Goal: Information Seeking & Learning: Find specific fact

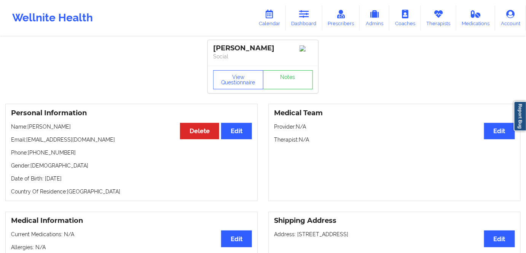
drag, startPoint x: 309, startPoint y: 27, endPoint x: 294, endPoint y: 32, distance: 15.8
click at [309, 27] on link "Dashboard" at bounding box center [304, 17] width 37 height 25
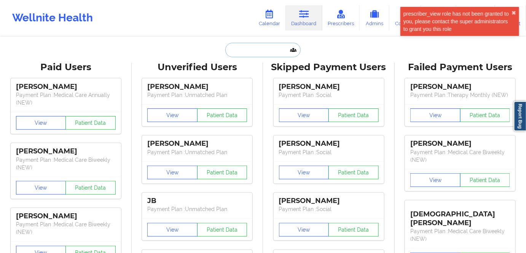
click at [252, 51] on input "text" at bounding box center [262, 50] width 75 height 14
paste input "[EMAIL_ADDRESS][DOMAIN_NAME]"
type input "[EMAIL_ADDRESS][DOMAIN_NAME]"
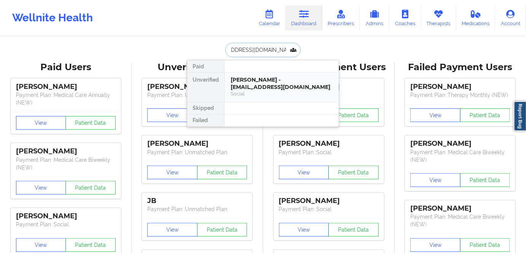
click at [253, 82] on div "[PERSON_NAME] - [EMAIL_ADDRESS][DOMAIN_NAME]" at bounding box center [282, 83] width 102 height 14
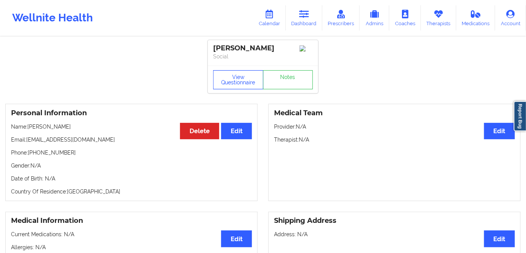
drag, startPoint x: 226, startPoint y: 73, endPoint x: 226, endPoint y: 78, distance: 5.3
click at [226, 74] on button "View Questionnaire" at bounding box center [238, 79] width 50 height 19
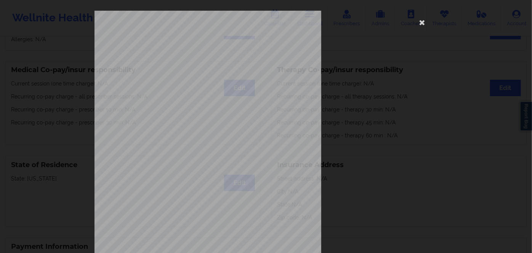
scroll to position [110, 0]
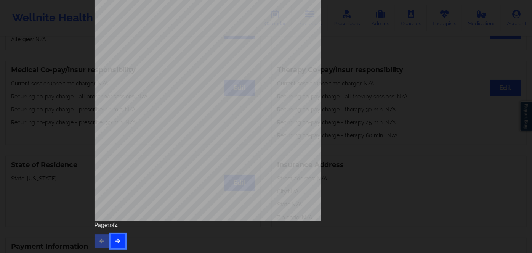
click at [115, 243] on icon "button" at bounding box center [118, 240] width 6 height 5
click at [115, 241] on icon "button" at bounding box center [118, 240] width 6 height 5
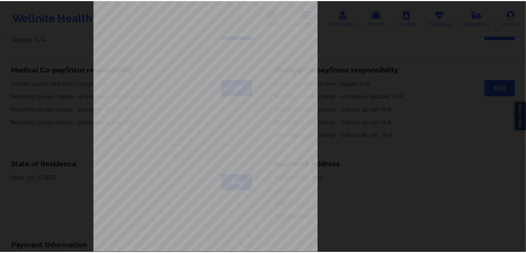
scroll to position [0, 0]
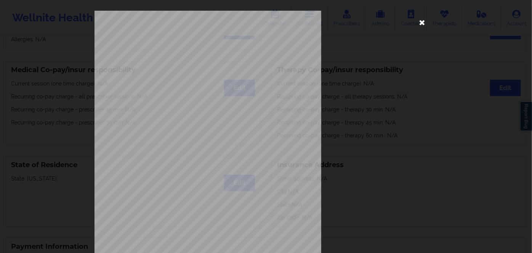
click at [422, 22] on icon at bounding box center [422, 22] width 12 height 12
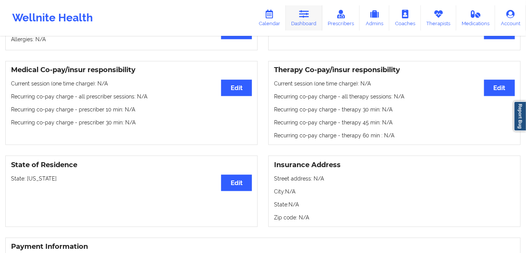
click at [306, 14] on icon at bounding box center [304, 14] width 10 height 8
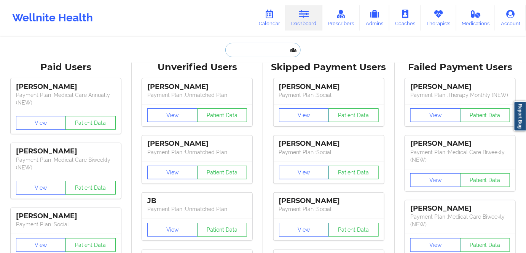
click at [258, 52] on input "text" at bounding box center [262, 50] width 75 height 14
paste input "[PERSON_NAME][EMAIL_ADDRESS][DOMAIN_NAME]"
type input "[PERSON_NAME][EMAIL_ADDRESS][DOMAIN_NAME]"
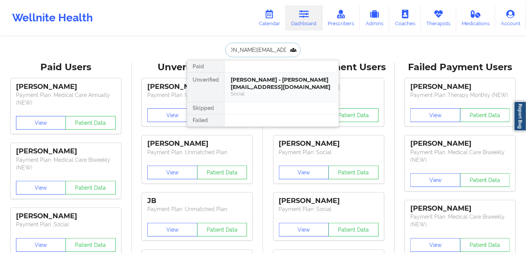
click at [266, 85] on div "[PERSON_NAME] - [PERSON_NAME][EMAIL_ADDRESS][DOMAIN_NAME]" at bounding box center [282, 83] width 102 height 14
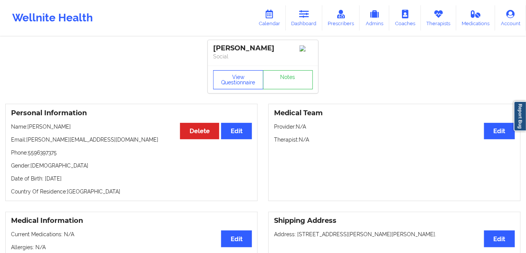
click at [236, 79] on button "View Questionnaire" at bounding box center [238, 79] width 50 height 19
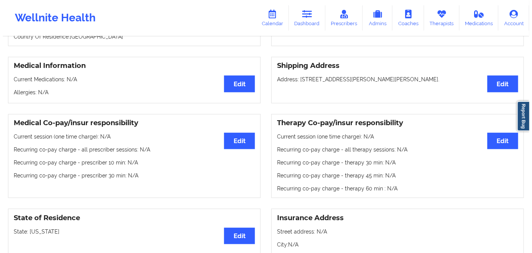
scroll to position [34, 0]
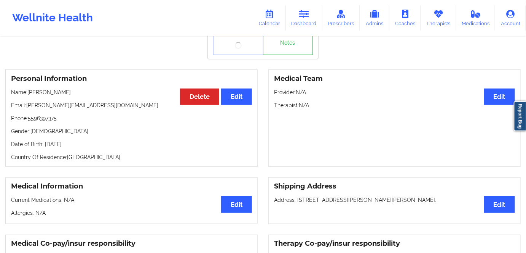
click at [98, 146] on p "Date of Birth: [DEMOGRAPHIC_DATA]" at bounding box center [131, 144] width 241 height 8
click at [93, 145] on p "Date of Birth: [DEMOGRAPHIC_DATA]" at bounding box center [131, 144] width 241 height 8
copy p "1998"
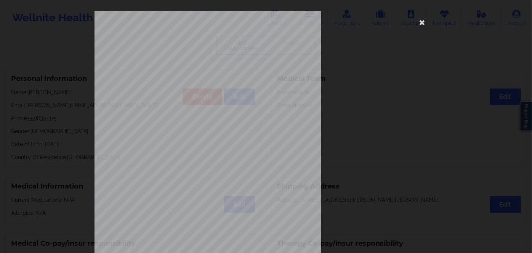
scroll to position [110, 0]
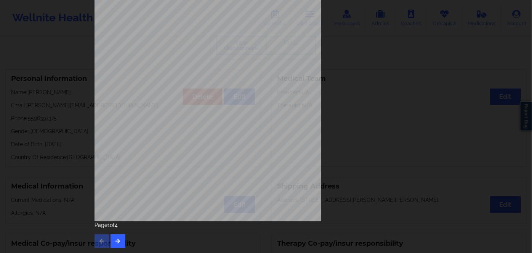
click at [116, 248] on div "[STREET_ADDRESS] What state do you live in ? [US_STATE] Full Name [PERSON_NAME]…" at bounding box center [265, 74] width 353 height 358
click at [113, 237] on button "button" at bounding box center [117, 241] width 15 height 14
click at [113, 236] on button "button" at bounding box center [117, 241] width 15 height 14
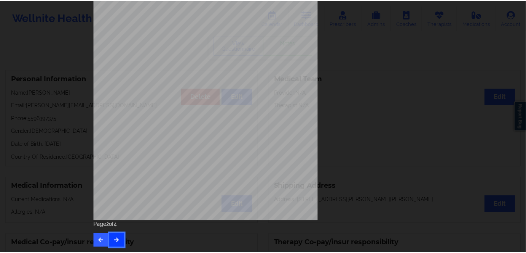
scroll to position [0, 0]
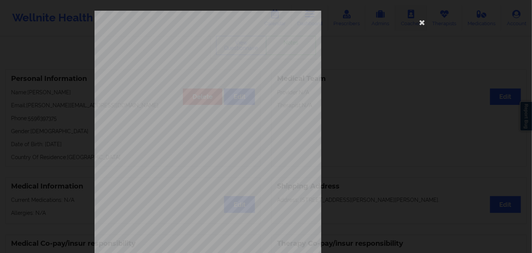
drag, startPoint x: 421, startPoint y: 20, endPoint x: 412, endPoint y: 19, distance: 9.1
click at [421, 19] on icon at bounding box center [422, 22] width 12 height 12
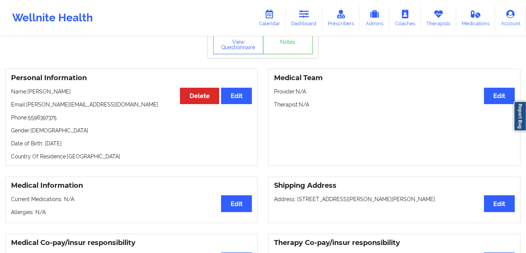
scroll to position [34, 0]
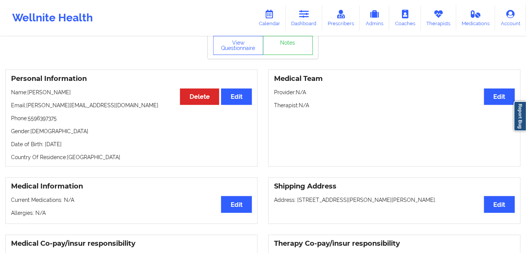
drag, startPoint x: 85, startPoint y: 141, endPoint x: 86, endPoint y: 148, distance: 7.5
click at [85, 145] on div "Personal Information Edit Delete Name: [PERSON_NAME] Email: [PERSON_NAME][EMAIL…" at bounding box center [131, 117] width 253 height 97
click at [87, 148] on p "Date of Birth: [DEMOGRAPHIC_DATA]" at bounding box center [131, 144] width 241 height 8
click at [88, 147] on p "Date of Birth: [DEMOGRAPHIC_DATA]" at bounding box center [131, 144] width 241 height 8
click at [90, 146] on p "Date of Birth: [DEMOGRAPHIC_DATA]" at bounding box center [131, 144] width 241 height 8
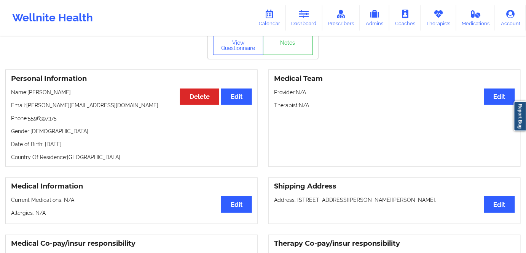
click at [90, 146] on p "Date of Birth: [DEMOGRAPHIC_DATA]" at bounding box center [131, 144] width 241 height 8
click at [103, 148] on p "Date of Birth: [DEMOGRAPHIC_DATA]" at bounding box center [131, 144] width 241 height 8
click at [99, 160] on p "Country Of Residence: [DEMOGRAPHIC_DATA]" at bounding box center [131, 157] width 241 height 8
drag, startPoint x: 100, startPoint y: 143, endPoint x: 43, endPoint y: 142, distance: 57.1
click at [43, 142] on p "Date of Birth: [DEMOGRAPHIC_DATA]" at bounding box center [131, 144] width 241 height 8
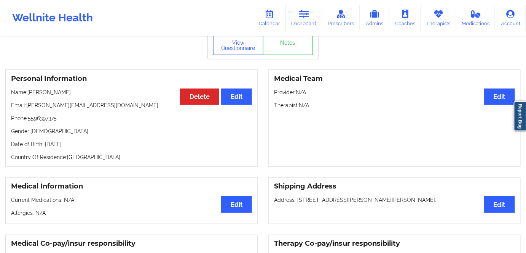
copy p "[DATE]"
click at [273, 16] on icon at bounding box center [270, 14] width 10 height 8
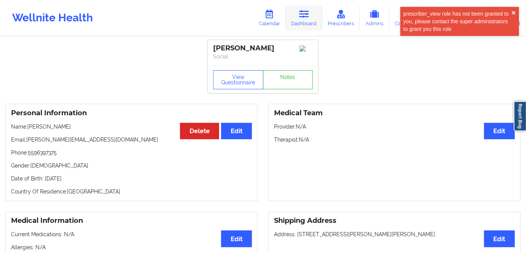
click at [305, 26] on link "Dashboard" at bounding box center [304, 17] width 37 height 25
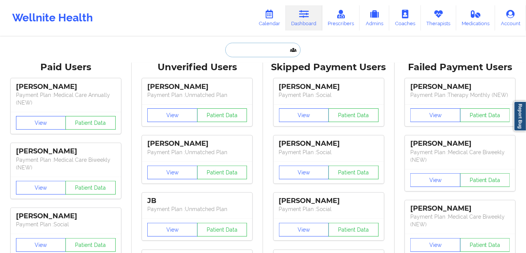
drag, startPoint x: 256, startPoint y: 48, endPoint x: 252, endPoint y: 50, distance: 4.1
click at [255, 49] on input "text" at bounding box center [262, 50] width 75 height 14
paste input "[EMAIL_ADDRESS][DOMAIN_NAME]"
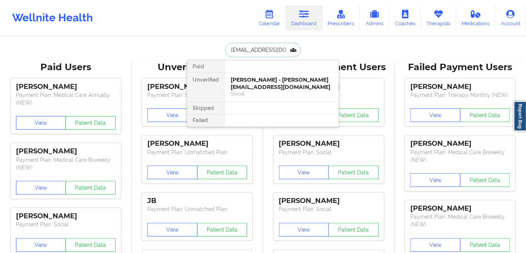
type input "[EMAIL_ADDRESS][DOMAIN_NAME]"
click at [287, 78] on div "[PERSON_NAME] - [EMAIL_ADDRESS][DOMAIN_NAME]" at bounding box center [282, 83] width 102 height 14
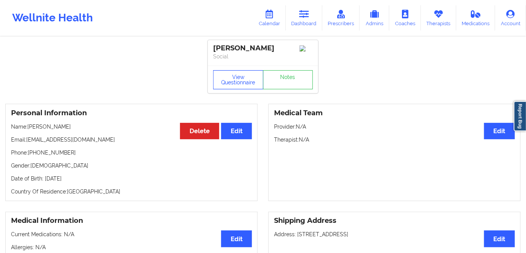
click at [249, 86] on button "View Questionnaire" at bounding box center [238, 79] width 50 height 19
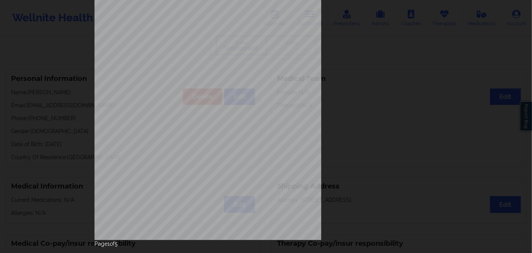
scroll to position [110, 0]
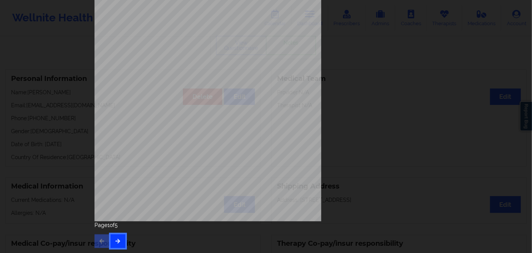
drag, startPoint x: 112, startPoint y: 234, endPoint x: 113, endPoint y: 240, distance: 5.8
click at [112, 235] on button "button" at bounding box center [117, 241] width 15 height 14
click at [116, 246] on button "button" at bounding box center [117, 241] width 15 height 14
click at [115, 241] on icon "button" at bounding box center [118, 240] width 6 height 5
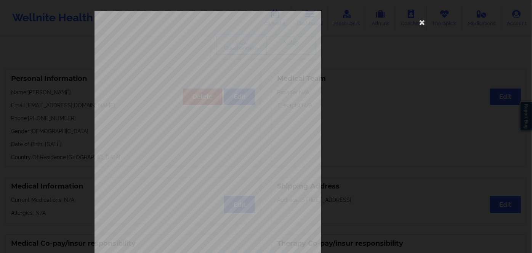
scroll to position [104, 0]
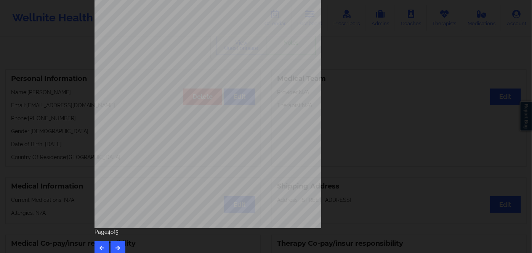
click at [183, 112] on span "124005939" at bounding box center [182, 113] width 17 height 3
click at [184, 112] on span "124005939" at bounding box center [182, 113] width 17 height 3
copy span "124005939"
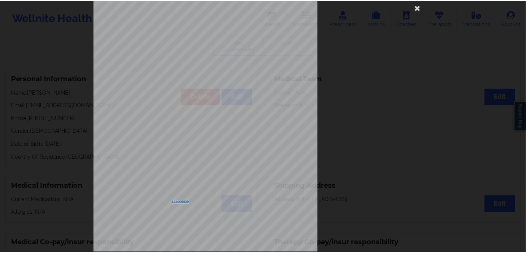
scroll to position [0, 0]
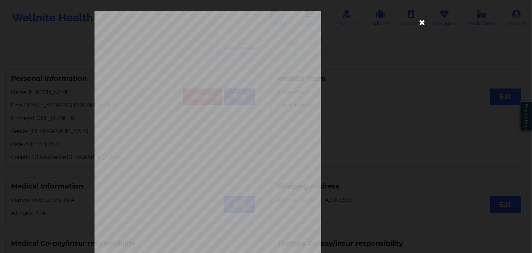
drag, startPoint x: 429, startPoint y: 22, endPoint x: 420, endPoint y: 22, distance: 8.4
click at [427, 21] on div "Insurance company type details by patient commercial Insurance Member ID for pa…" at bounding box center [265, 171] width 343 height 321
click at [420, 22] on icon at bounding box center [422, 22] width 12 height 12
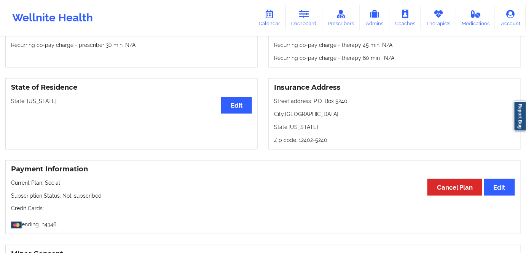
scroll to position [277, 0]
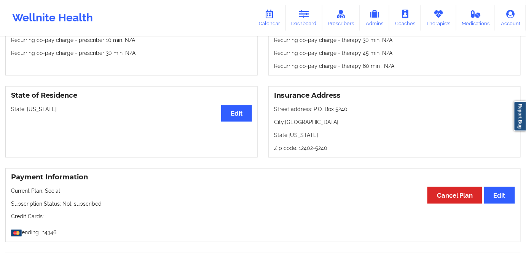
click at [32, 107] on p "State: [US_STATE]" at bounding box center [131, 109] width 241 height 8
click at [45, 113] on p "State: [US_STATE]" at bounding box center [131, 109] width 241 height 8
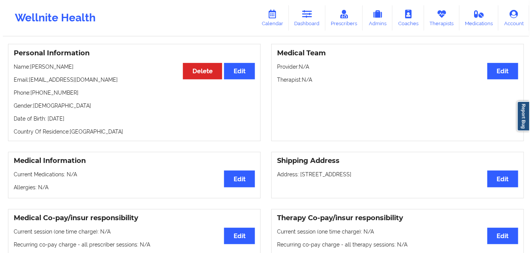
scroll to position [0, 0]
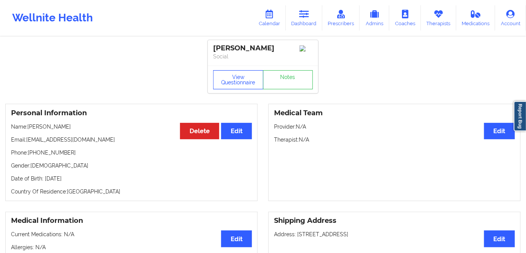
click at [238, 84] on button "View Questionnaire" at bounding box center [238, 79] width 50 height 19
click at [87, 179] on p "Date of Birth: [DEMOGRAPHIC_DATA]" at bounding box center [131, 178] width 241 height 8
click at [89, 179] on p "Date of Birth: [DEMOGRAPHIC_DATA]" at bounding box center [131, 178] width 241 height 8
click at [90, 179] on p "Date of Birth: [DEMOGRAPHIC_DATA]" at bounding box center [131, 178] width 241 height 8
copy p "1973"
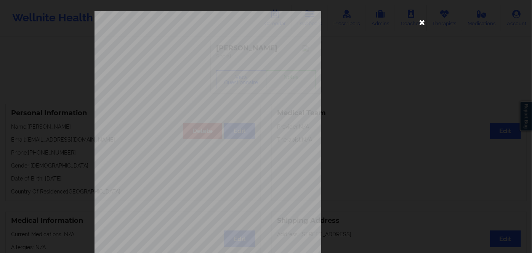
click at [420, 26] on icon at bounding box center [422, 22] width 12 height 12
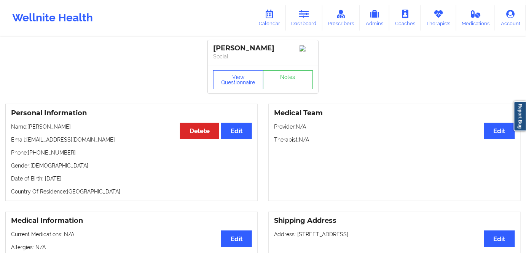
drag, startPoint x: 70, startPoint y: 126, endPoint x: 29, endPoint y: 126, distance: 40.4
click at [29, 126] on p "Name: [PERSON_NAME]" at bounding box center [131, 127] width 241 height 8
copy p "[PERSON_NAME]"
click at [310, 22] on link "Dashboard" at bounding box center [304, 17] width 37 height 25
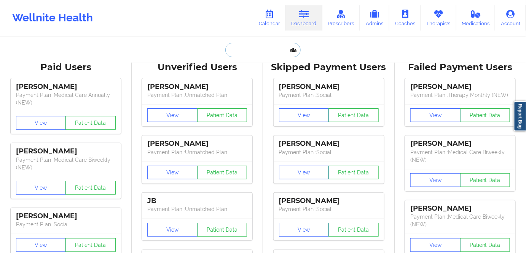
click at [249, 53] on input "text" at bounding box center [262, 50] width 75 height 14
paste input "[EMAIL_ADDRESS][DOMAIN_NAME]"
type input "[EMAIL_ADDRESS][DOMAIN_NAME]"
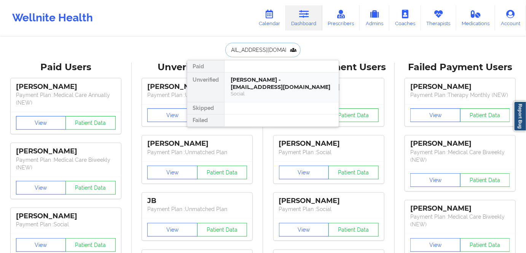
click at [277, 85] on div "[PERSON_NAME] - [EMAIL_ADDRESS][DOMAIN_NAME]" at bounding box center [282, 83] width 102 height 14
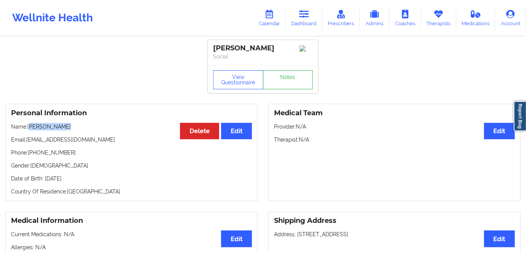
drag, startPoint x: 66, startPoint y: 127, endPoint x: 29, endPoint y: 129, distance: 36.6
click at [29, 129] on p "Name: [PERSON_NAME]" at bounding box center [131, 127] width 241 height 8
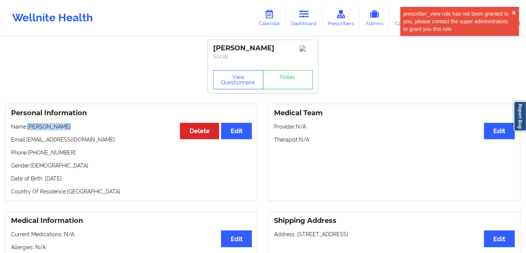
copy p "[PERSON_NAME]"
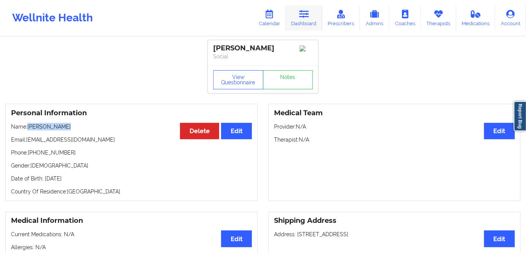
click at [306, 21] on link "Dashboard" at bounding box center [304, 17] width 37 height 25
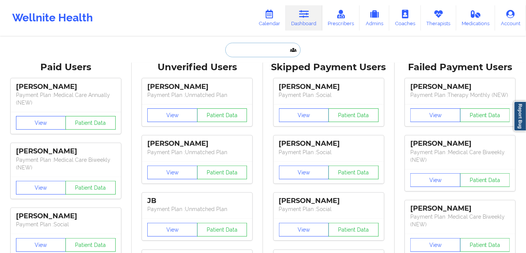
click at [240, 48] on input "text" at bounding box center [262, 50] width 75 height 14
paste input "[EMAIL_ADDRESS][DOMAIN_NAME]"
type input "[EMAIL_ADDRESS][DOMAIN_NAME]"
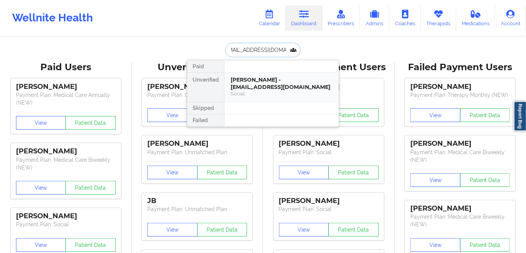
click at [265, 76] on div "[PERSON_NAME] - [EMAIL_ADDRESS][DOMAIN_NAME]" at bounding box center [282, 83] width 102 height 14
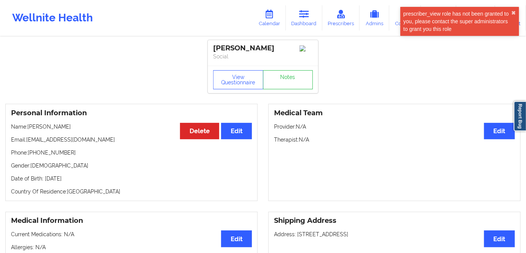
drag, startPoint x: 64, startPoint y: 128, endPoint x: 45, endPoint y: 131, distance: 18.9
click at [45, 130] on p "Name: [PERSON_NAME]" at bounding box center [131, 127] width 241 height 8
click at [39, 139] on p "Email: [PERSON_NAME][EMAIL_ADDRESS][DOMAIN_NAME]" at bounding box center [131, 140] width 241 height 8
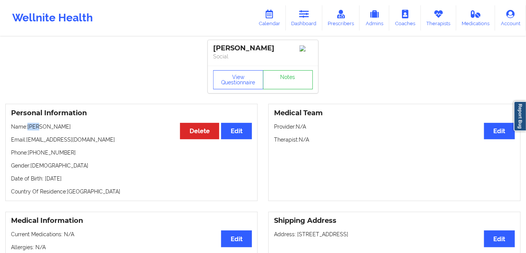
drag, startPoint x: 40, startPoint y: 129, endPoint x: 35, endPoint y: 132, distance: 5.8
click at [27, 129] on p "Name: [PERSON_NAME]" at bounding box center [131, 127] width 241 height 8
click at [43, 138] on p "Email: [PERSON_NAME][EMAIL_ADDRESS][DOMAIN_NAME]" at bounding box center [131, 140] width 241 height 8
drag, startPoint x: 81, startPoint y: 125, endPoint x: 44, endPoint y: 129, distance: 37.1
click at [44, 129] on p "Name: [PERSON_NAME]" at bounding box center [131, 127] width 241 height 8
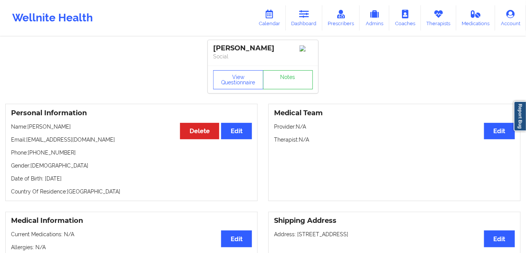
copy p "[PERSON_NAME]"
